Goal: Browse casually

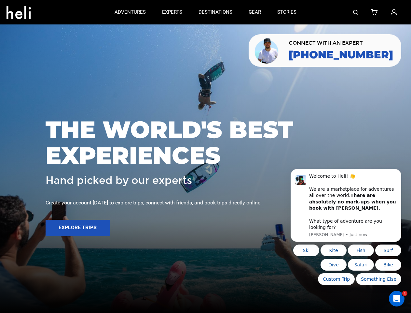
click at [205, 156] on span "THE WORLD'S BEST EXPERIENCES" at bounding box center [206, 142] width 320 height 51
click at [19, 10] on icon at bounding box center [19, 10] width 24 height 10
click at [356, 12] on img at bounding box center [355, 12] width 5 height 5
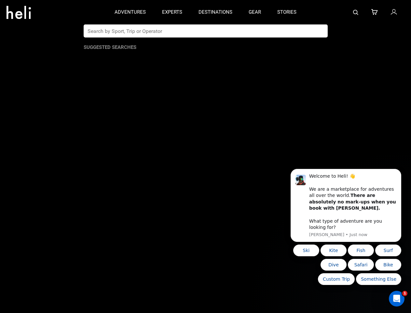
click at [205, 156] on span "THE WORLD'S BEST EXPERIENCES" at bounding box center [206, 142] width 320 height 51
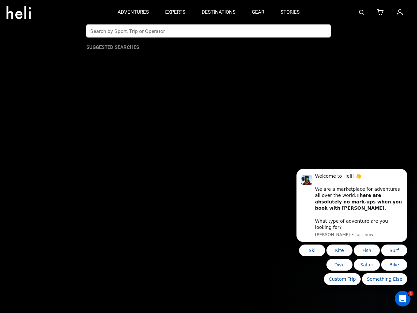
click at [77, 228] on button "Explore Trips" at bounding box center [78, 227] width 64 height 16
